Goal: Navigation & Orientation: Understand site structure

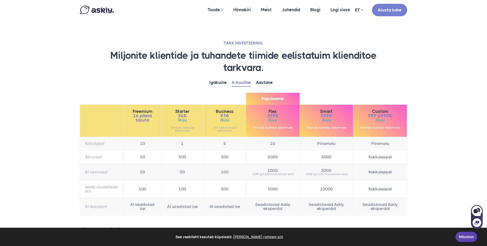
click at [455, 236] on div "See veebileht kasutab küpsiseid. Loe rohkem siit Nõustun" at bounding box center [243, 236] width 487 height 18
click at [460, 237] on link "Nõustun" at bounding box center [467, 236] width 22 height 10
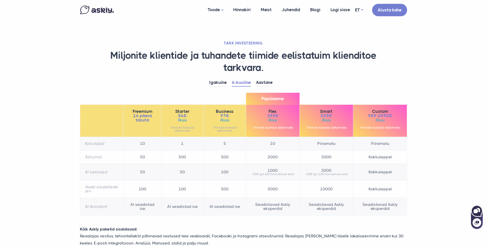
click at [473, 210] on icon at bounding box center [476, 210] width 11 height 11
select select "**"
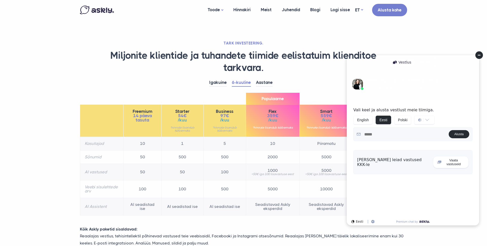
click at [480, 56] on circle at bounding box center [479, 55] width 8 height 8
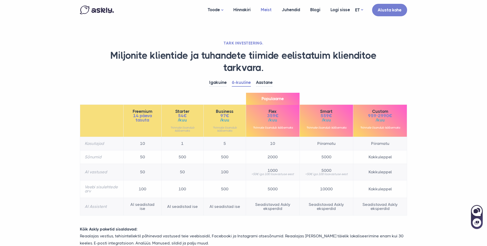
click at [264, 8] on link "Meist" at bounding box center [266, 10] width 21 height 20
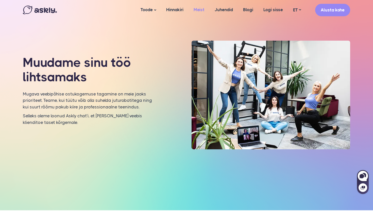
click at [199, 8] on link "Meist" at bounding box center [199, 10] width 21 height 20
click at [224, 14] on link "Juhendid" at bounding box center [224, 10] width 28 height 20
